Goal: Find specific fact: Find specific fact

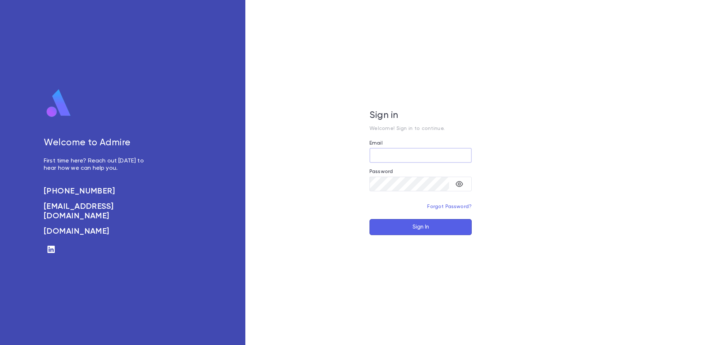
type input "**********"
click at [424, 229] on button "Sign In" at bounding box center [420, 227] width 102 height 16
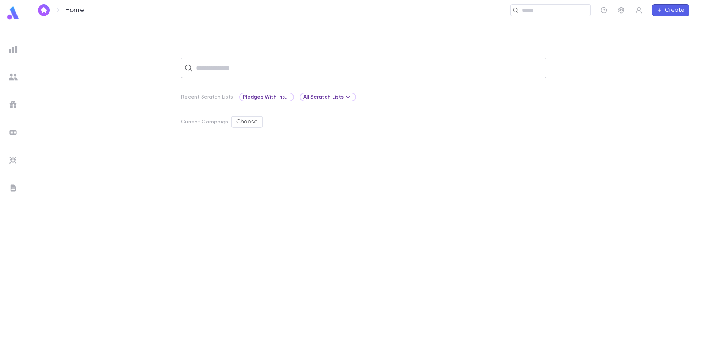
click at [294, 66] on input "text" at bounding box center [368, 68] width 349 height 14
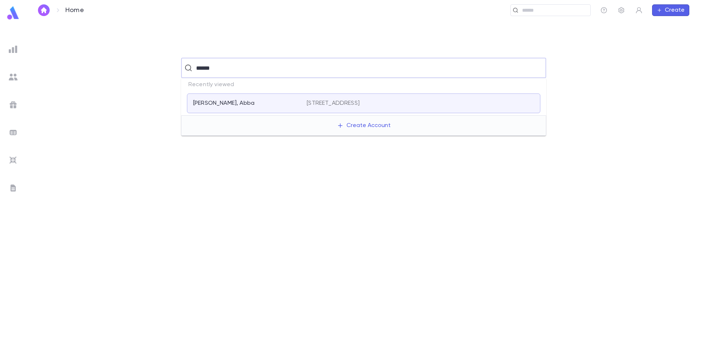
type input "******"
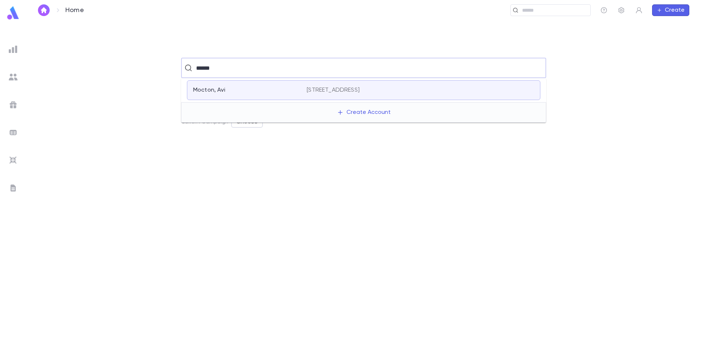
click at [303, 87] on div "Mocton, Avi" at bounding box center [249, 89] width 113 height 7
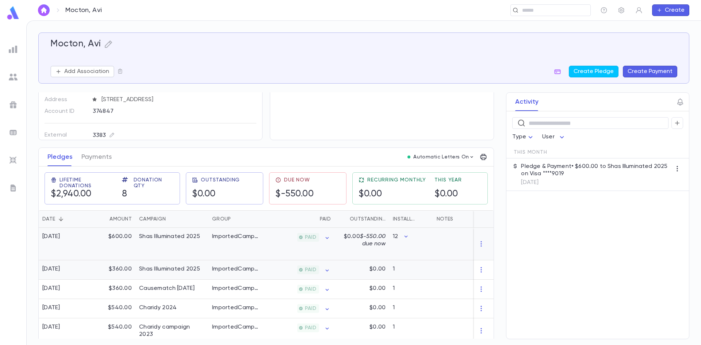
scroll to position [73, 0]
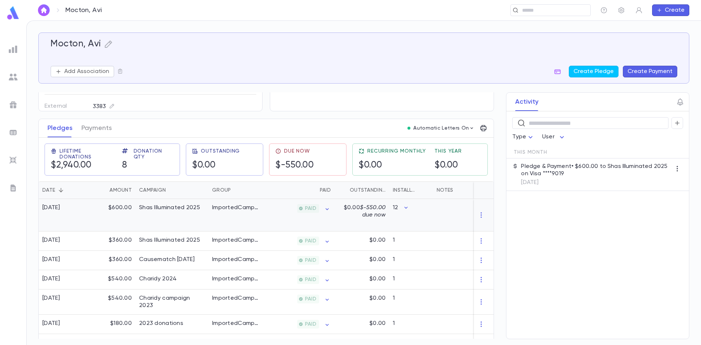
click at [198, 213] on div "Shas Illuminated 2025" at bounding box center [171, 215] width 73 height 32
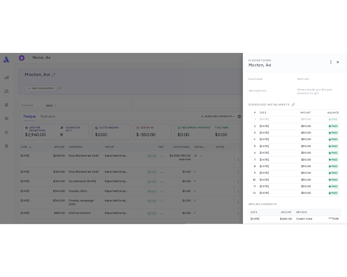
scroll to position [178, 0]
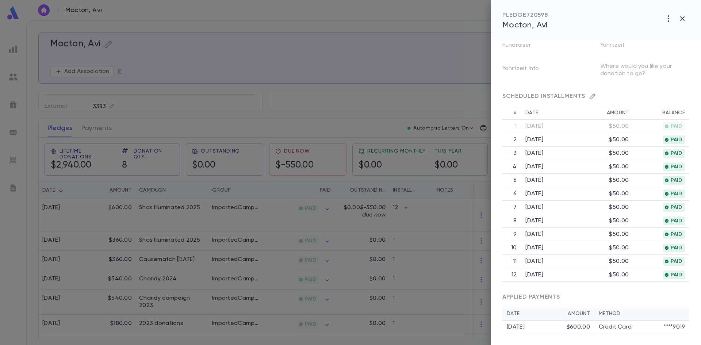
click at [626, 328] on p "Credit Card" at bounding box center [614, 326] width 33 height 7
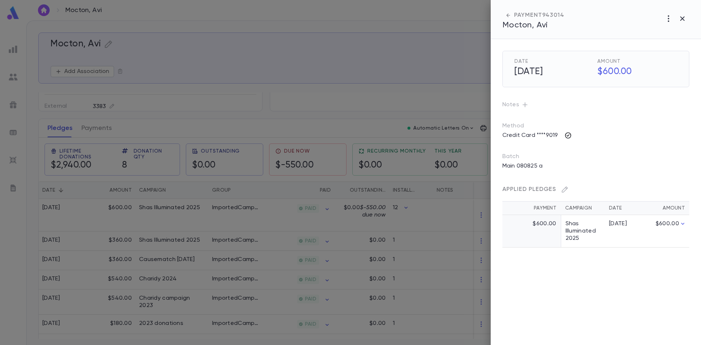
click at [567, 134] on icon "button" at bounding box center [567, 135] width 7 height 7
click at [595, 119] on div at bounding box center [350, 172] width 701 height 345
drag, startPoint x: 562, startPoint y: 14, endPoint x: 554, endPoint y: 15, distance: 7.7
click at [554, 15] on div "PAYMENT 943014 [GEOGRAPHIC_DATA], Avi" at bounding box center [595, 19] width 210 height 39
click at [554, 15] on div "PAYMENT 943014" at bounding box center [533, 15] width 62 height 7
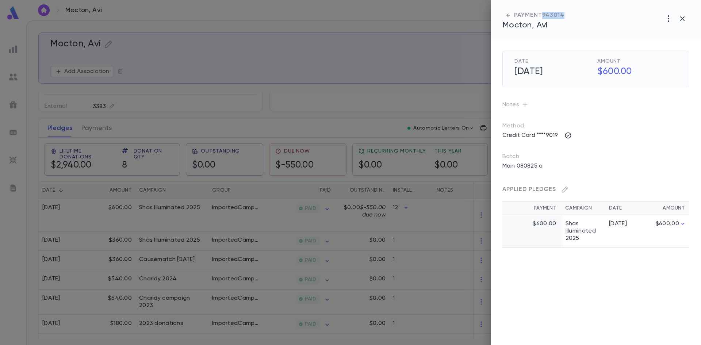
drag, startPoint x: 544, startPoint y: 16, endPoint x: 563, endPoint y: 15, distance: 18.6
click at [563, 15] on div "PAYMENT 943014" at bounding box center [533, 15] width 62 height 7
copy div "943014"
click at [568, 134] on icon "button" at bounding box center [567, 135] width 7 height 7
click at [637, 106] on div at bounding box center [350, 172] width 701 height 345
